Goal: Task Accomplishment & Management: Complete application form

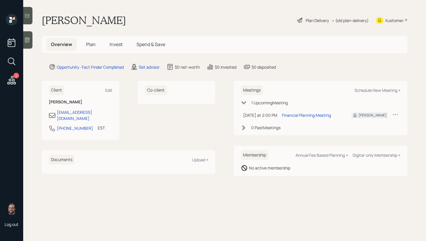
click at [157, 73] on main "[PERSON_NAME] Plan Delivery • (old plan-delivery) Kustomer Overview Plan Invest…" at bounding box center [224, 120] width 403 height 241
click at [155, 70] on main "[PERSON_NAME] Plan Delivery • (old plan-delivery) Kustomer Overview Plan Invest…" at bounding box center [224, 120] width 403 height 241
click at [156, 68] on div "Set advisor" at bounding box center [149, 67] width 21 height 6
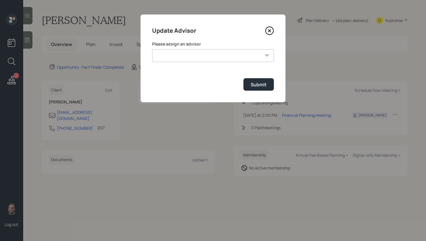
click at [189, 55] on select "[PERSON_NAME] [PERSON_NAME] [PERSON_NAME] [PERSON_NAME] End [PERSON_NAME] [PERS…" at bounding box center [213, 55] width 122 height 13
select select "d946c976-65aa-4529-ac9d-02c4f1114fc0"
click at [152, 49] on select "[PERSON_NAME] [PERSON_NAME] [PERSON_NAME] [PERSON_NAME] End [PERSON_NAME] [PERS…" at bounding box center [213, 55] width 122 height 13
click at [255, 88] on button "Submit" at bounding box center [259, 84] width 30 height 12
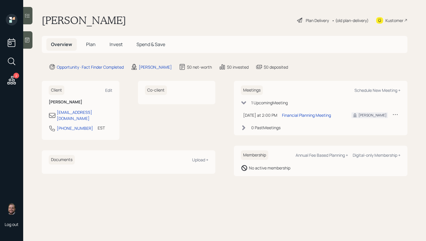
click at [31, 43] on div at bounding box center [27, 39] width 9 height 17
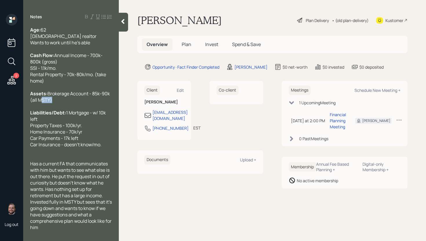
drag, startPoint x: 38, startPoint y: 107, endPoint x: 43, endPoint y: 107, distance: 4.7
click at [43, 103] on span "Brokerage Account - 85k-90k (all MSTY)" at bounding box center [70, 97] width 81 height 13
click at [190, 44] on span "Plan" at bounding box center [187, 44] width 10 height 6
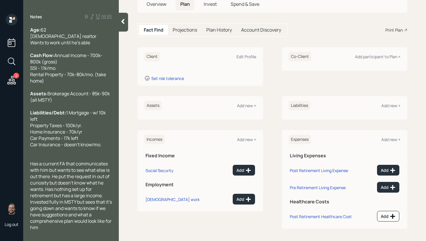
scroll to position [42, 0]
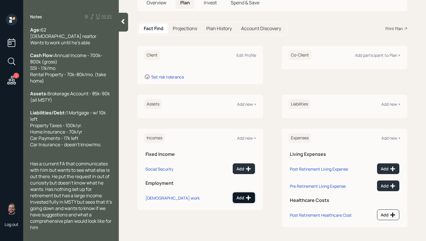
click at [246, 198] on icon at bounding box center [248, 198] width 5 height 5
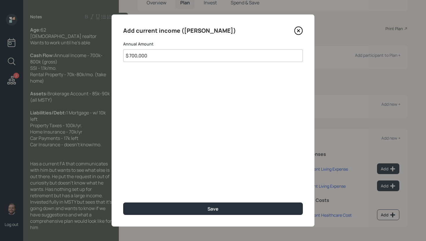
type input "$ 700,000"
click at [123, 203] on button "Save" at bounding box center [213, 209] width 180 height 12
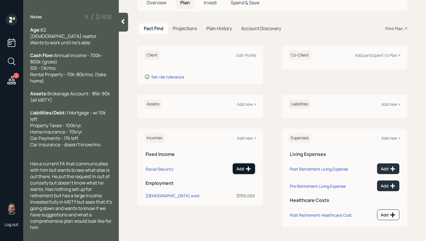
click at [237, 173] on button "Add" at bounding box center [244, 169] width 22 height 11
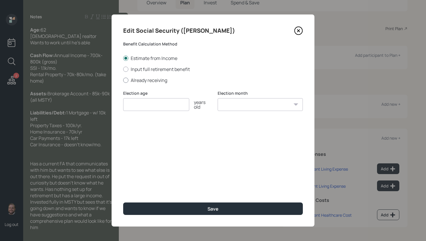
click at [127, 79] on div at bounding box center [125, 80] width 5 height 5
click at [123, 80] on input "Already receiving" at bounding box center [123, 80] width 0 height 0
radio input "true"
click at [137, 103] on input "number" at bounding box center [156, 104] width 66 height 13
type input "62"
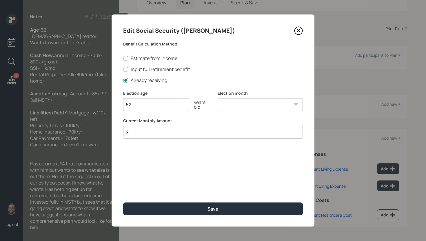
select select "1"
click at [218, 98] on select "January February March April May June July August September October November De…" at bounding box center [260, 104] width 85 height 13
type input "$ 1,100"
click at [123, 203] on button "Save" at bounding box center [213, 209] width 180 height 12
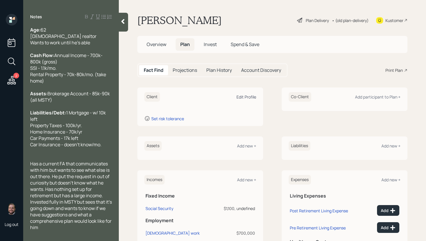
click at [251, 98] on div "Edit Profile" at bounding box center [247, 97] width 20 height 6
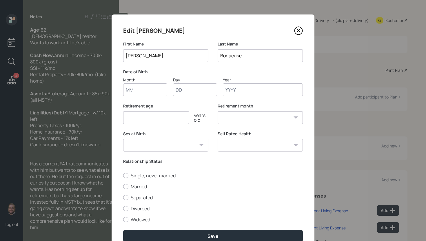
click at [144, 92] on input "Month" at bounding box center [145, 90] width 44 height 13
type input "01"
type input "1964"
select select "1"
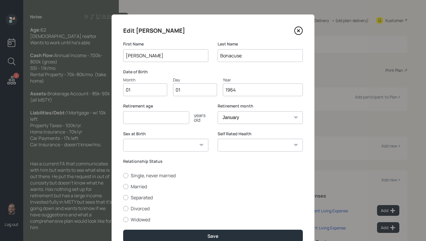
type input "1964"
click at [155, 115] on input "number" at bounding box center [156, 117] width 66 height 13
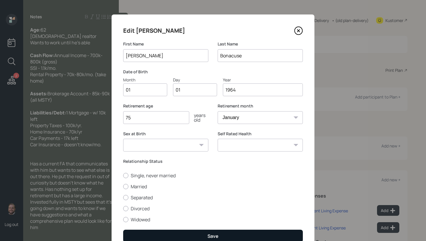
type input "75"
click at [228, 232] on button "Save" at bounding box center [213, 236] width 180 height 12
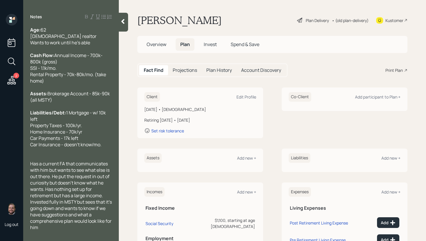
click at [257, 95] on div "Client Edit Profile [DATE] • [DEMOGRAPHIC_DATA] Retiring [DATE] • [DATE] Set ri…" at bounding box center [200, 113] width 126 height 51
click at [252, 94] on div "Client Edit Profile" at bounding box center [200, 97] width 112 height 10
click at [250, 96] on div "Edit Profile" at bounding box center [247, 97] width 20 height 6
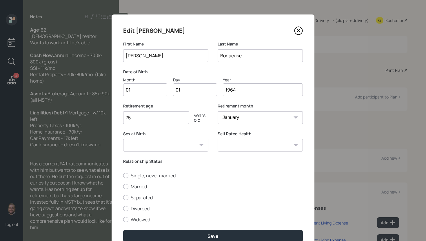
click at [251, 91] on input "1964" at bounding box center [263, 90] width 80 height 13
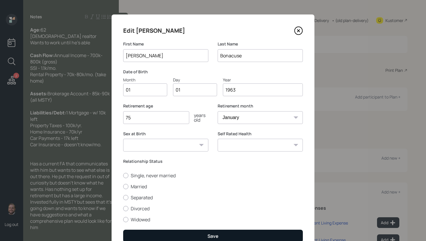
type input "1963"
click at [249, 240] on button "Save" at bounding box center [213, 236] width 180 height 12
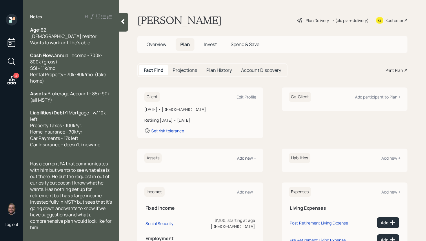
click at [247, 160] on div "Add new +" at bounding box center [246, 158] width 19 height 6
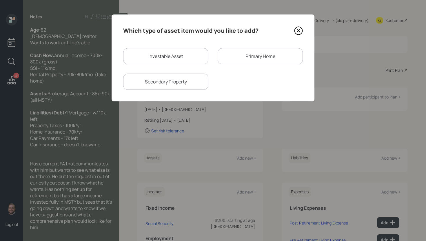
click at [188, 58] on div "Investable Asset" at bounding box center [165, 56] width 85 height 16
select select "taxable"
select select "balanced"
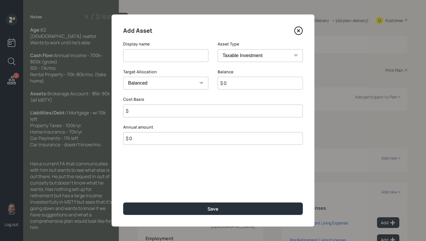
click at [187, 57] on input at bounding box center [165, 55] width 85 height 13
type input "Brokerage"
click at [252, 81] on input "$ 0" at bounding box center [260, 83] width 85 height 13
type input "$ 85,000"
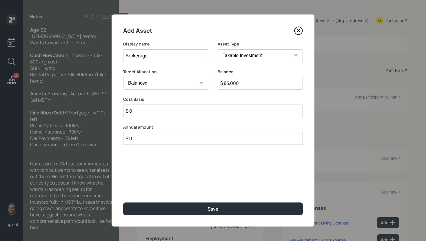
type input "$ 0"
click at [123, 203] on button "Save" at bounding box center [213, 209] width 180 height 12
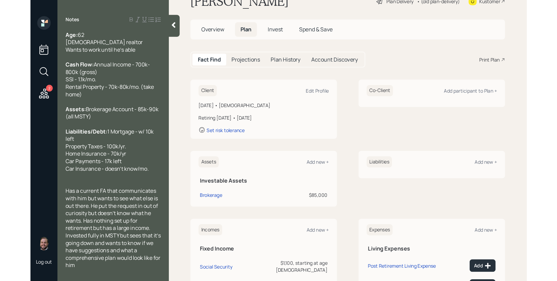
scroll to position [62, 0]
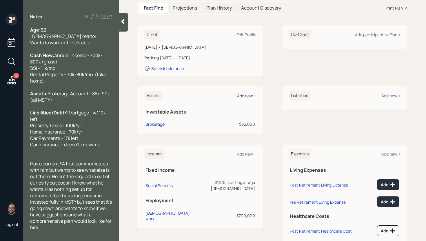
click at [252, 95] on div "Add new +" at bounding box center [246, 96] width 19 height 6
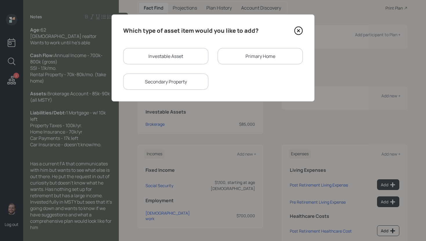
click at [180, 79] on div "Secondary Property" at bounding box center [165, 82] width 85 height 16
select select "rental_property"
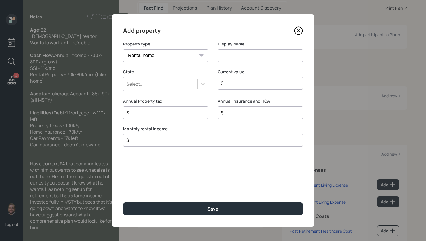
click at [164, 58] on select "Vacation home Rental home" at bounding box center [165, 55] width 85 height 13
click at [123, 49] on select "Vacation home Rental home" at bounding box center [165, 55] width 85 height 13
click at [245, 52] on input at bounding box center [260, 55] width 85 height 13
type input "Rental Properties"
click at [195, 87] on div "Select..." at bounding box center [161, 84] width 74 height 10
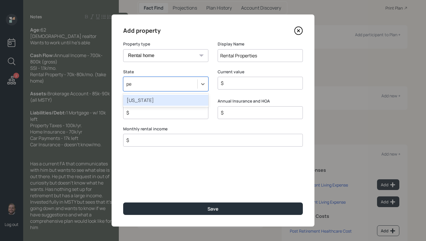
type input "pen"
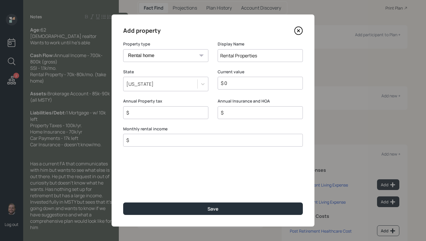
type input "$ 0"
type input "$ 80,000"
click at [123, 203] on button "Save" at bounding box center [213, 209] width 180 height 12
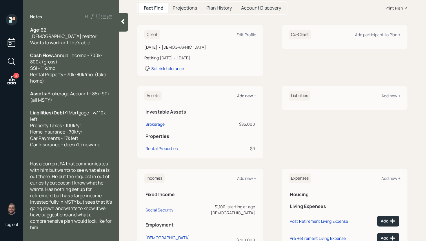
click at [243, 96] on div "Add new +" at bounding box center [246, 96] width 19 height 6
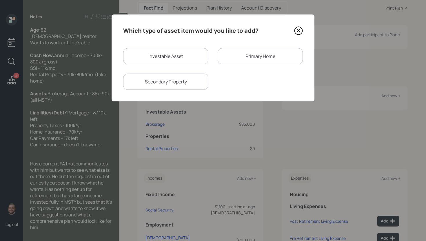
click at [254, 46] on div "Which type of asset item would you like to add? Investable Asset Primary Home S…" at bounding box center [213, 58] width 203 height 87
click at [251, 51] on div "Primary Home" at bounding box center [260, 56] width 85 height 16
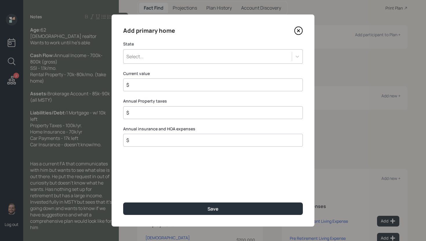
click at [182, 54] on div "Select..." at bounding box center [208, 57] width 169 height 10
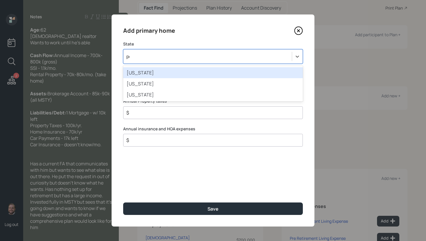
type input "penn"
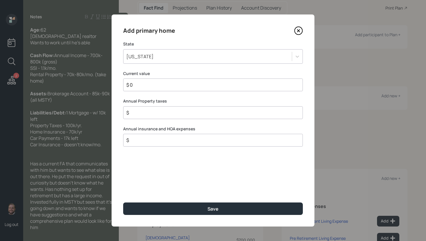
type input "$ 0"
click at [123, 203] on button "Save" at bounding box center [213, 209] width 180 height 12
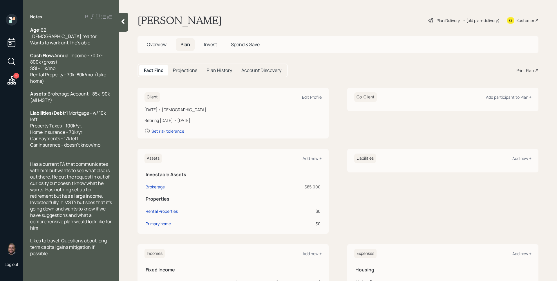
click at [426, 20] on div "Kustomer" at bounding box center [525, 20] width 18 height 6
